Goal: Task Accomplishment & Management: Manage account settings

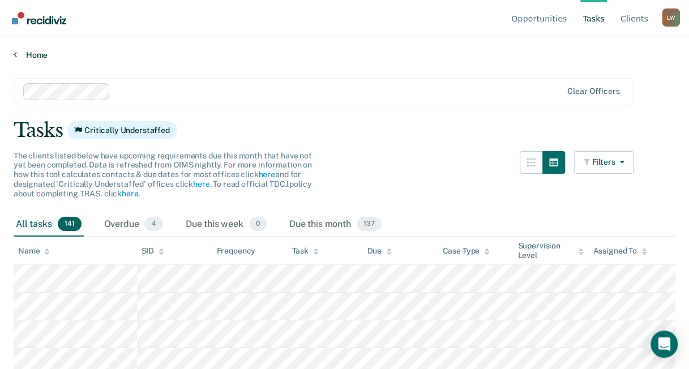
click at [21, 57] on link "Home" at bounding box center [345, 55] width 662 height 10
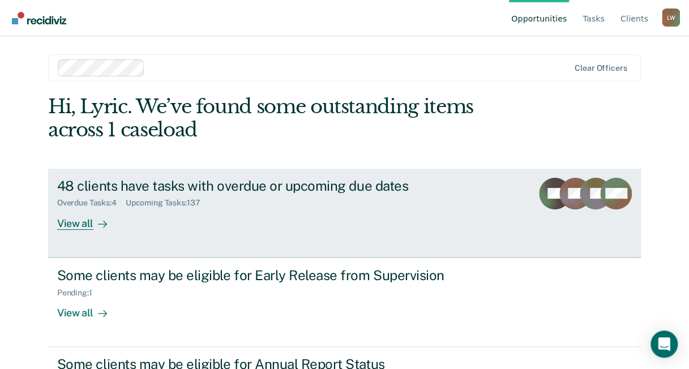
click at [356, 234] on link "48 clients have tasks with overdue or upcoming due dates Overdue Tasks : 4 Upco…" at bounding box center [344, 213] width 593 height 89
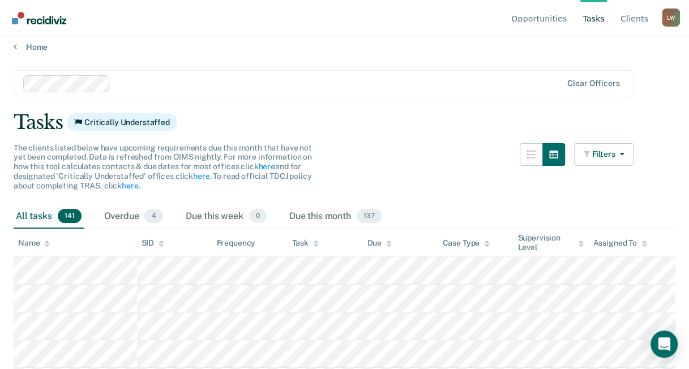
scroll to position [57, 0]
